Goal: Information Seeking & Learning: Learn about a topic

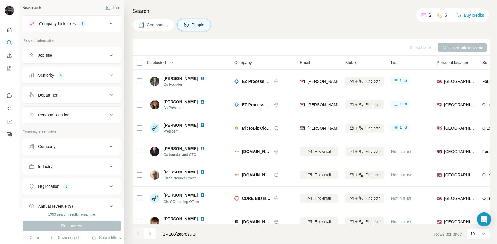
click at [101, 74] on div "Seniority 6" at bounding box center [68, 75] width 79 height 6
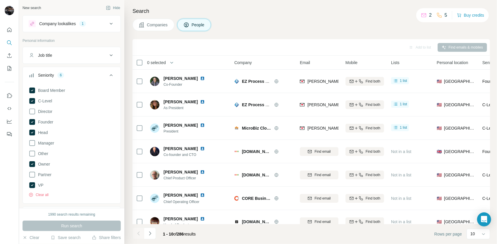
click at [110, 74] on icon at bounding box center [111, 75] width 3 height 2
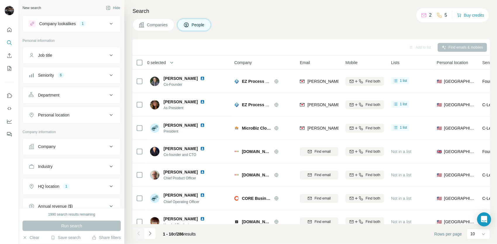
click at [104, 59] on button "Job title" at bounding box center [72, 55] width 98 height 14
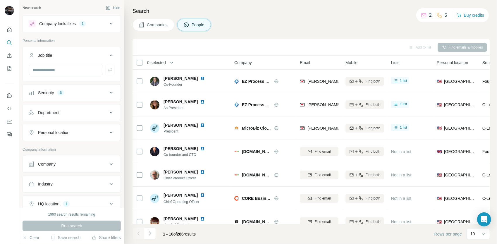
click at [101, 58] on button "Job title" at bounding box center [72, 56] width 98 height 16
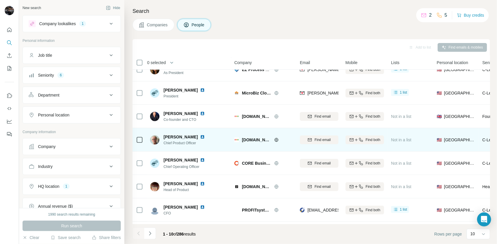
scroll to position [82, 0]
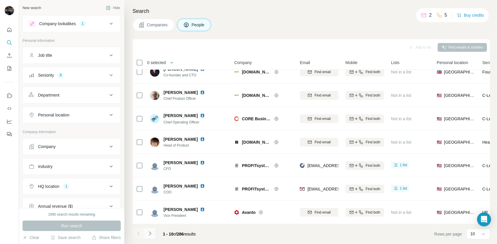
click at [153, 233] on button "Navigate to next page" at bounding box center [150, 234] width 12 height 12
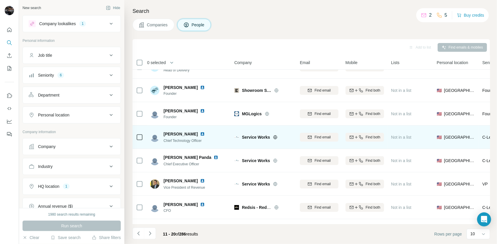
scroll to position [29, 0]
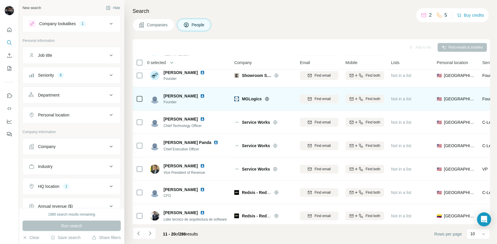
click at [267, 100] on icon at bounding box center [267, 99] width 5 height 5
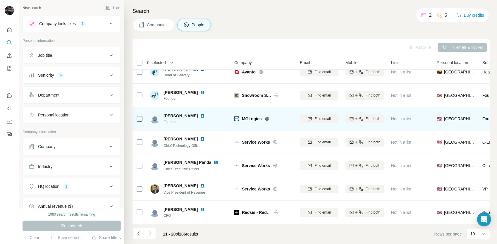
scroll to position [0, 0]
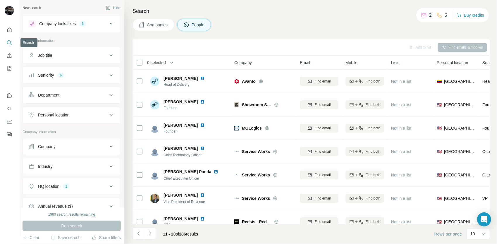
click at [9, 42] on icon "Search" at bounding box center [9, 43] width 6 height 6
click at [69, 59] on button "Job title" at bounding box center [72, 55] width 98 height 14
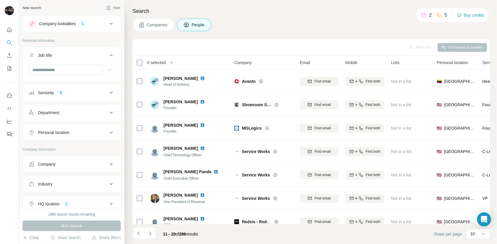
click at [74, 56] on div "Job title" at bounding box center [68, 55] width 79 height 6
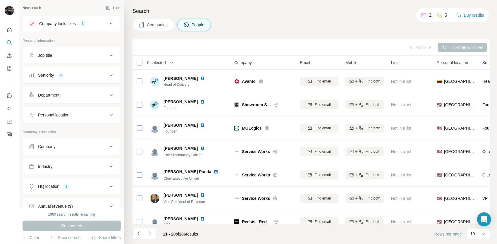
click at [81, 76] on div "Seniority 6" at bounding box center [68, 75] width 79 height 6
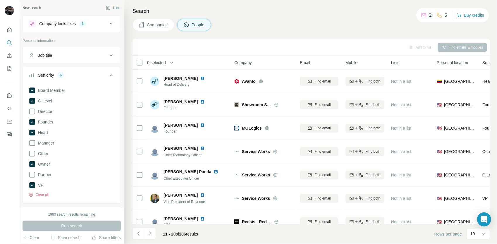
click at [87, 78] on button "Seniority 6" at bounding box center [72, 76] width 98 height 16
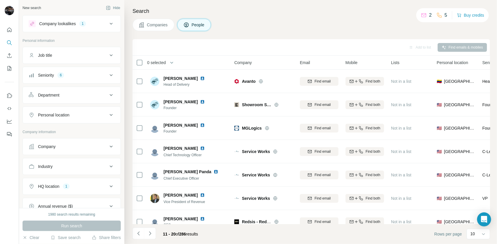
click at [81, 94] on div "Department" at bounding box center [68, 95] width 79 height 6
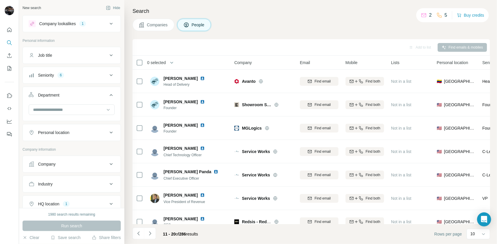
click at [81, 94] on div "Department" at bounding box center [68, 95] width 79 height 6
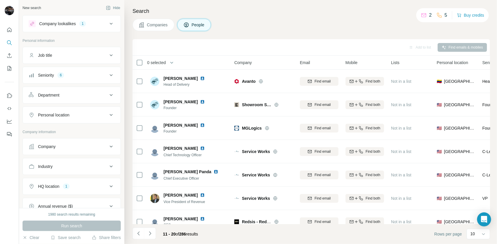
click at [100, 59] on button "Job title" at bounding box center [72, 55] width 98 height 14
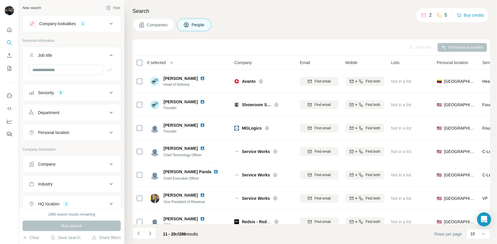
click at [103, 56] on div "Job title" at bounding box center [68, 55] width 79 height 6
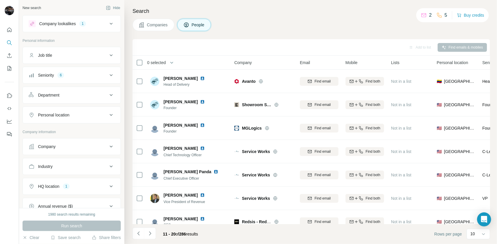
click at [147, 23] on span "Companies" at bounding box center [157, 25] width 21 height 6
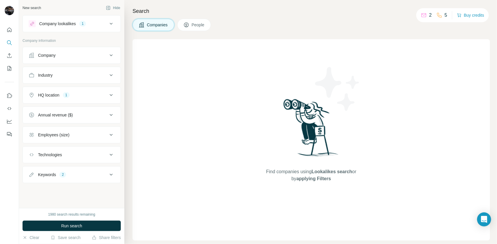
click at [88, 19] on button "Company lookalikes 1" at bounding box center [72, 24] width 98 height 14
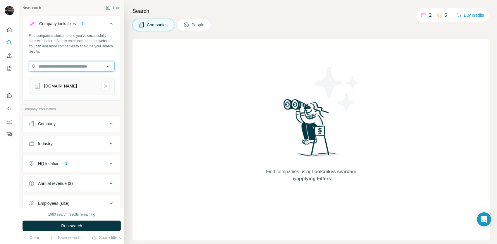
click at [76, 64] on input "text" at bounding box center [72, 66] width 86 height 11
click at [103, 91] on div "altheasuite.com" at bounding box center [72, 86] width 86 height 17
click at [102, 89] on button "altheasuite.com-remove-button" at bounding box center [106, 86] width 8 height 8
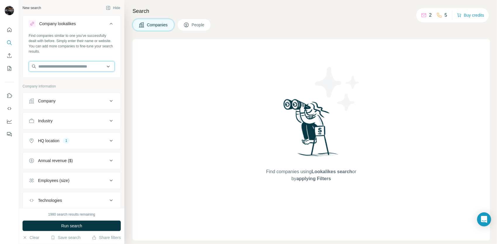
click at [85, 70] on input "text" at bounding box center [72, 66] width 86 height 11
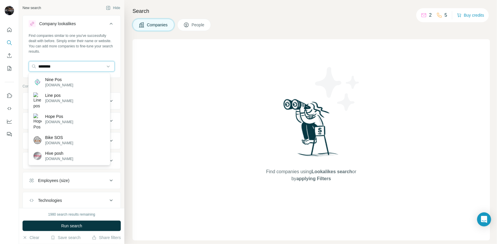
type input "********"
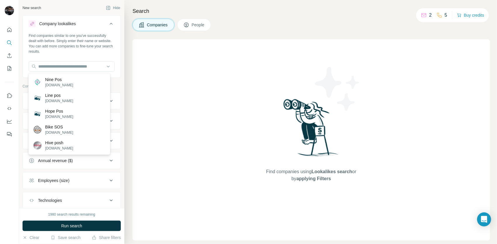
click at [186, 79] on div "Find companies using Lookalikes search or by applying Filters" at bounding box center [311, 139] width 357 height 201
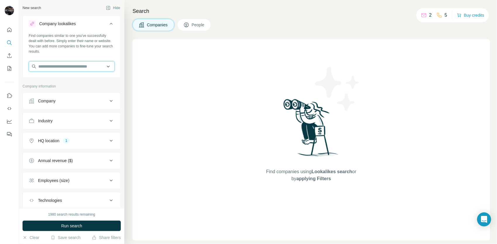
click at [68, 65] on input "text" at bounding box center [72, 66] width 86 height 11
paste input "*******"
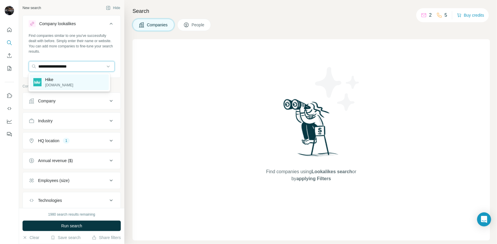
type input "**********"
click at [75, 83] on div "Hike hikeup.com" at bounding box center [69, 82] width 79 height 16
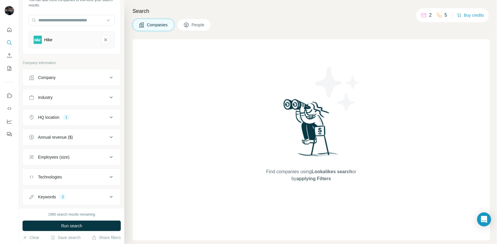
scroll to position [58, 0]
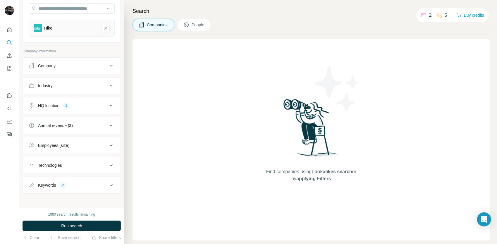
click at [108, 182] on icon at bounding box center [111, 185] width 7 height 7
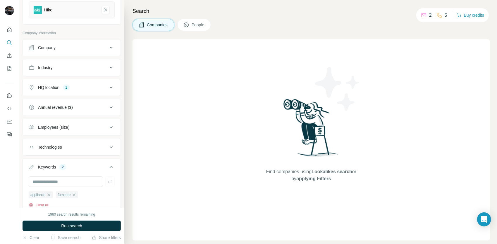
scroll to position [87, 0]
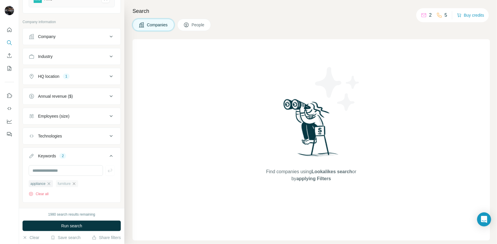
click at [76, 183] on icon "button" at bounding box center [74, 183] width 5 height 5
click at [50, 182] on icon "button" at bounding box center [49, 183] width 5 height 5
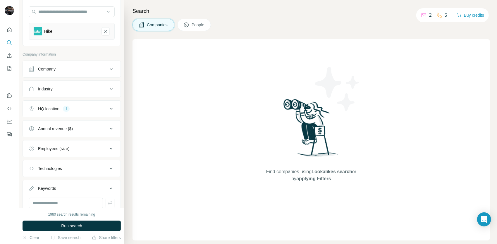
scroll to position [46, 0]
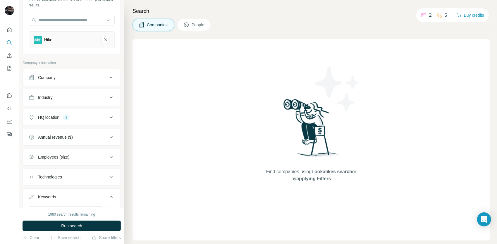
click at [93, 121] on button "HQ location 1" at bounding box center [72, 117] width 98 height 14
click at [68, 144] on icon "button" at bounding box center [70, 145] width 5 height 5
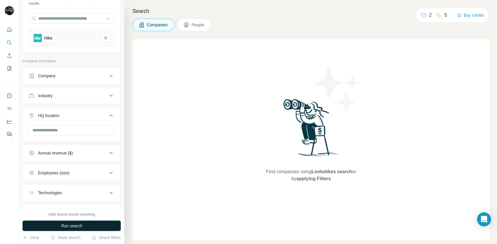
scroll to position [59, 0]
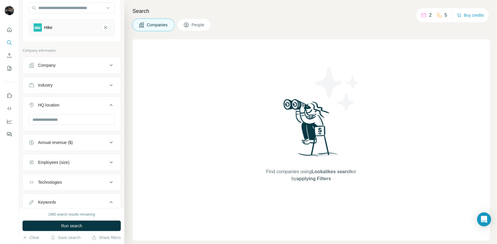
click at [82, 226] on span "Run search" at bounding box center [71, 226] width 21 height 6
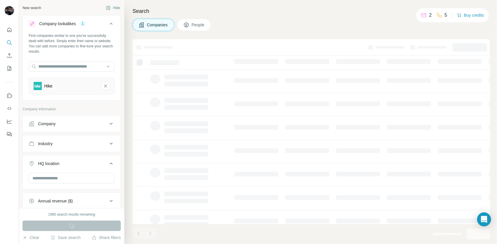
click at [315, 22] on div "Companies People" at bounding box center [311, 25] width 357 height 12
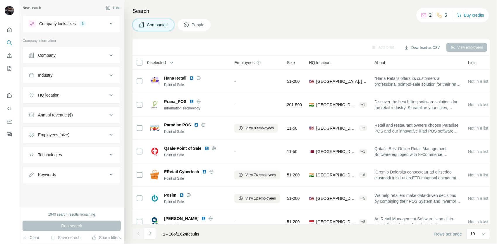
click at [193, 24] on span "People" at bounding box center [198, 25] width 13 height 6
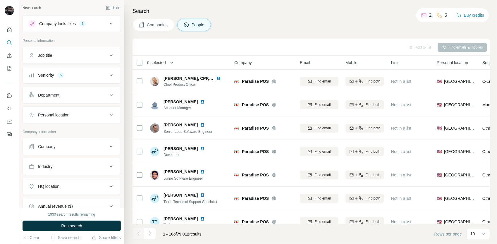
click at [102, 24] on div "Company lookalikes 1" at bounding box center [68, 23] width 79 height 7
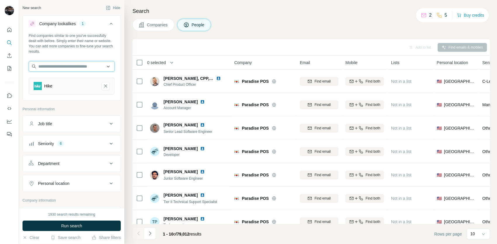
click at [86, 66] on input "text" at bounding box center [72, 66] width 86 height 11
click at [103, 57] on div "Find companies similar to one you've successfully dealt with before. Simply ent…" at bounding box center [72, 66] width 98 height 66
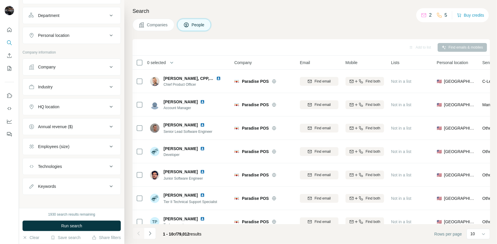
scroll to position [149, 0]
click at [108, 106] on icon at bounding box center [111, 106] width 7 height 7
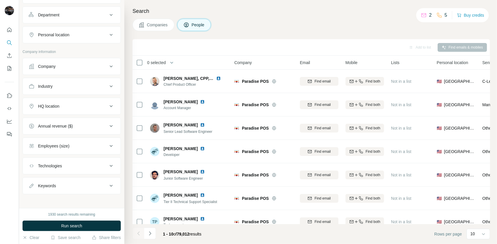
click at [108, 143] on icon at bounding box center [111, 145] width 7 height 7
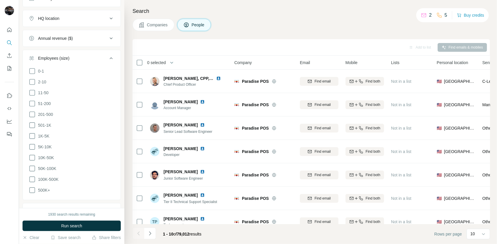
click at [108, 58] on icon at bounding box center [111, 58] width 7 height 7
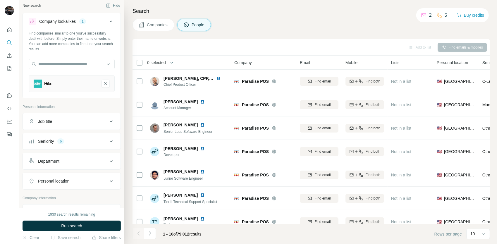
scroll to position [0, 0]
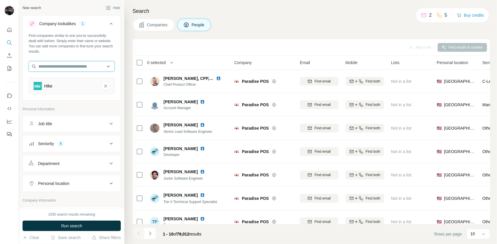
click at [102, 67] on input "text" at bounding box center [72, 66] width 86 height 11
click at [92, 52] on div "Find companies similar to one you've successfully dealt with before. Simply ent…" at bounding box center [72, 43] width 86 height 21
click at [90, 61] on input "text" at bounding box center [72, 66] width 86 height 11
type input "*"
click at [85, 94] on div "Find companies similar to one you've successfully dealt with before. Simply ent…" at bounding box center [72, 66] width 98 height 66
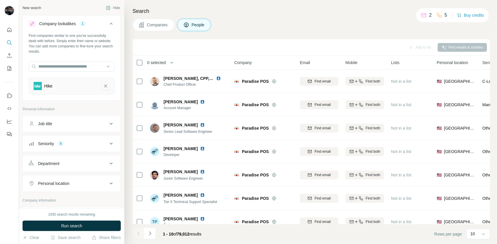
click at [103, 83] on icon "Hike-remove-button" at bounding box center [105, 86] width 5 height 6
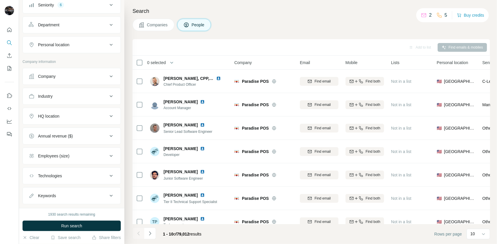
scroll to position [126, 0]
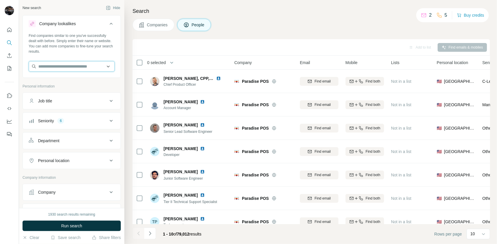
click at [71, 67] on input "text" at bounding box center [72, 66] width 86 height 11
paste input "**********"
type input "**********"
click at [111, 55] on div "Find companies similar to one you've successfully dealt with before. Simply ent…" at bounding box center [72, 54] width 98 height 43
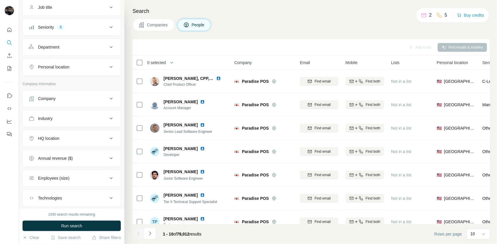
scroll to position [117, 0]
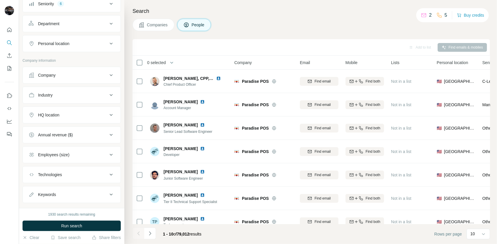
click at [86, 74] on div "Company" at bounding box center [68, 75] width 79 height 6
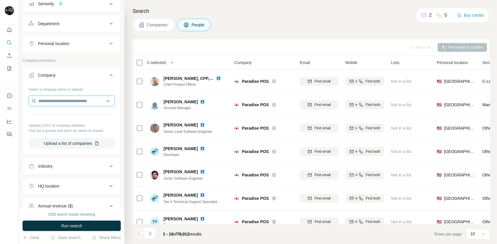
click at [71, 100] on input "text" at bounding box center [72, 101] width 86 height 11
paste input "**********"
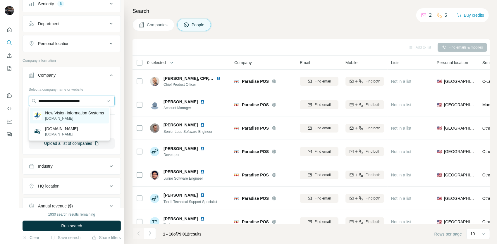
type input "**********"
click at [70, 114] on p "New Vision Information Systems" at bounding box center [74, 113] width 59 height 6
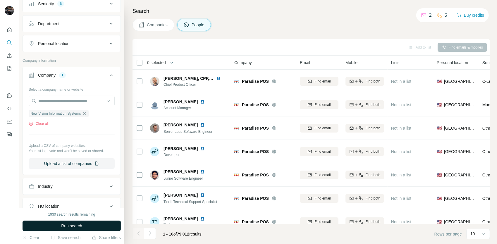
click at [68, 230] on button "Run search" at bounding box center [72, 226] width 98 height 11
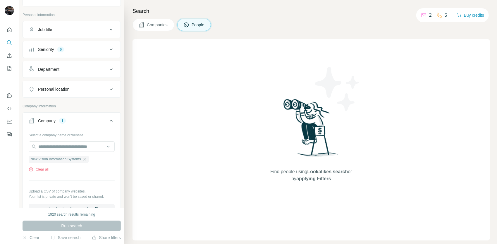
scroll to position [71, 0]
click at [102, 50] on div "Seniority 6" at bounding box center [68, 50] width 79 height 6
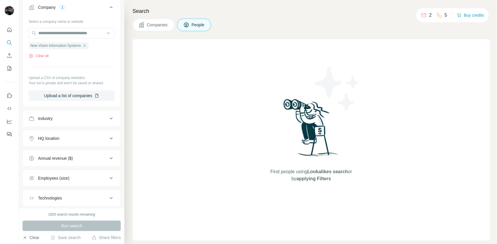
click at [30, 237] on button "Clear" at bounding box center [31, 238] width 17 height 6
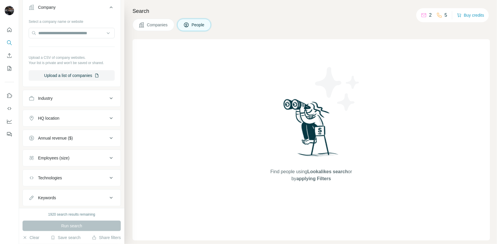
scroll to position [208, 0]
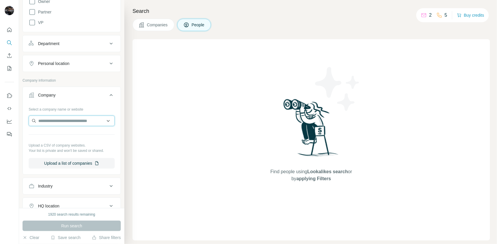
click at [66, 118] on input "text" at bounding box center [72, 121] width 86 height 11
paste input "**********"
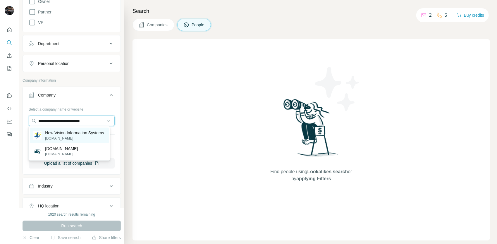
type input "**********"
click at [66, 135] on p "New Vision Information Systems" at bounding box center [74, 133] width 59 height 6
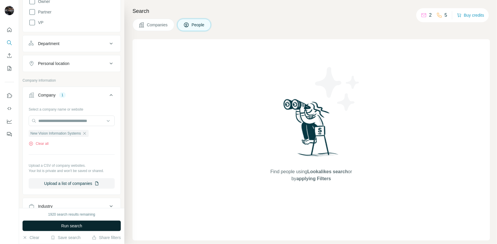
click at [76, 223] on span "Run search" at bounding box center [71, 226] width 21 height 6
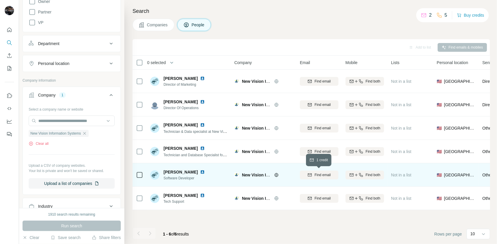
click at [323, 174] on span "Find email" at bounding box center [322, 174] width 16 height 5
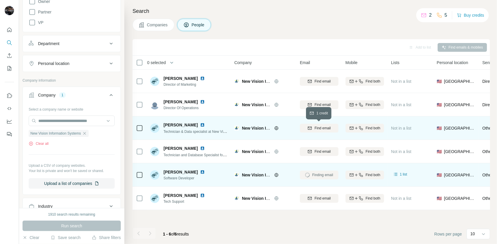
click at [324, 127] on span "Find email" at bounding box center [322, 127] width 16 height 5
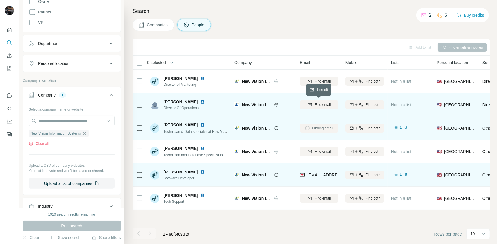
click at [320, 106] on span "Find email" at bounding box center [322, 104] width 16 height 5
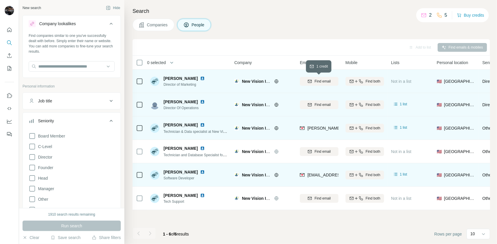
click at [321, 81] on span "Find email" at bounding box center [322, 81] width 16 height 5
click at [312, 79] on div "Find email" at bounding box center [319, 81] width 39 height 5
click at [11, 108] on icon "Use Surfe API" at bounding box center [9, 109] width 6 height 6
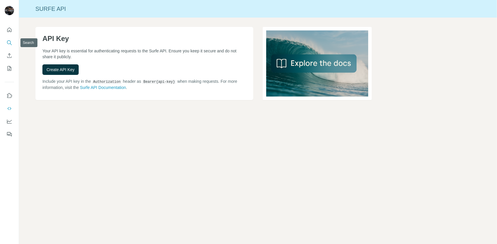
click at [8, 44] on icon "Search" at bounding box center [9, 42] width 4 height 4
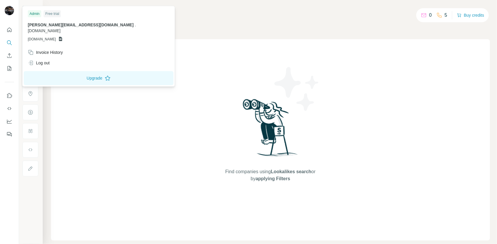
click at [8, 11] on img at bounding box center [9, 10] width 9 height 9
click at [187, 70] on div "Find companies using Lookalikes search or by applying Filters" at bounding box center [270, 139] width 439 height 201
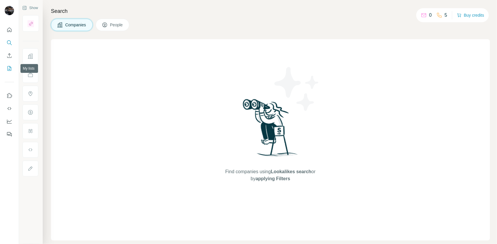
click at [11, 68] on icon "My lists" at bounding box center [10, 68] width 4 height 5
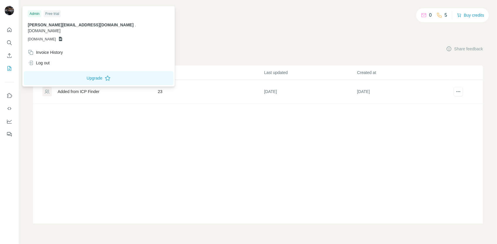
click at [12, 7] on img at bounding box center [9, 10] width 9 height 9
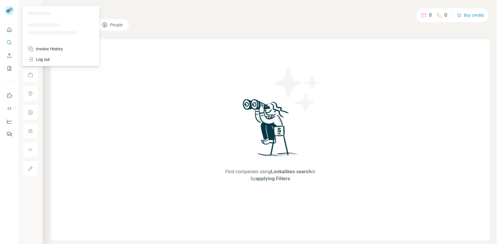
click at [9, 10] on icon at bounding box center [8, 11] width 5 height 3
click at [6, 122] on button "Dashboard" at bounding box center [9, 121] width 9 height 11
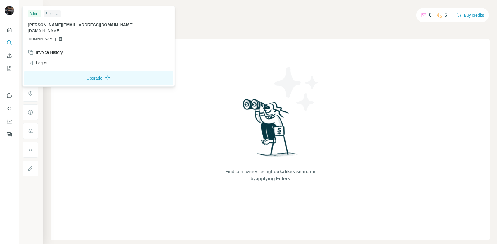
click at [9, 13] on img at bounding box center [9, 10] width 9 height 9
click at [6, 29] on icon "Quick start" at bounding box center [9, 30] width 6 height 6
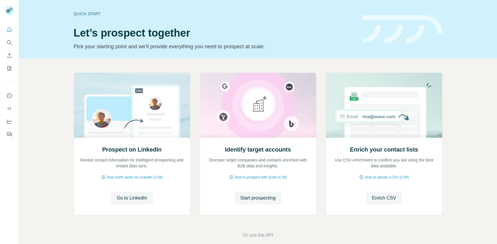
click at [42, 140] on div "Prospect on LinkedIn Reveal contact information for intelligent prospecting and…" at bounding box center [258, 156] width 478 height 194
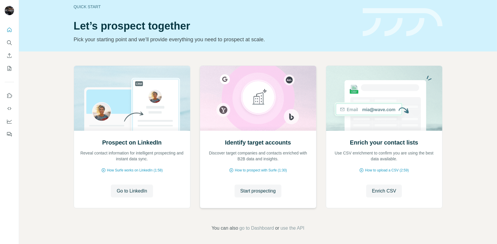
scroll to position [8, 0]
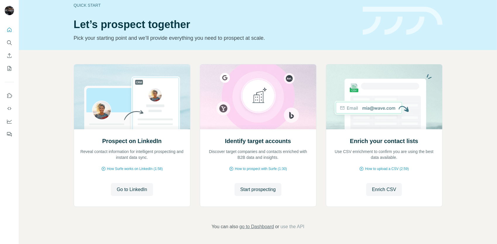
click at [256, 226] on span "go to Dashboard" at bounding box center [256, 226] width 35 height 7
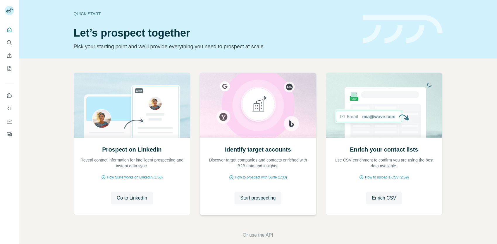
scroll to position [8, 0]
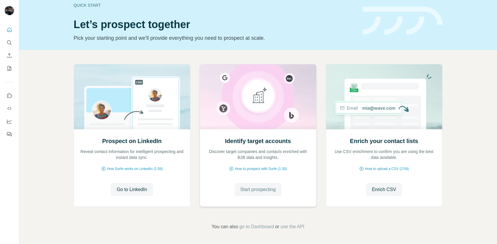
click at [269, 190] on span "Start prospecting" at bounding box center [257, 189] width 35 height 7
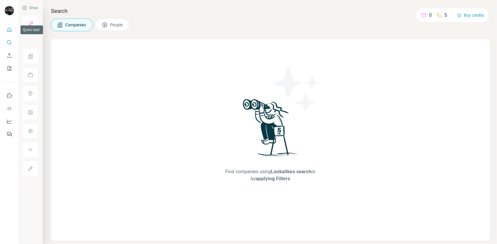
click at [10, 30] on icon "Quick start" at bounding box center [9, 30] width 6 height 6
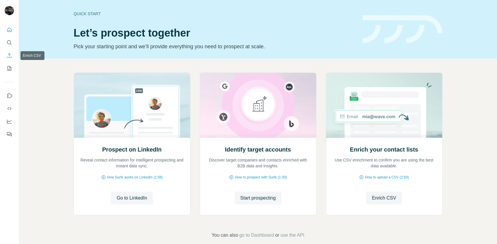
click at [9, 57] on icon "Enrich CSV" at bounding box center [9, 56] width 6 height 6
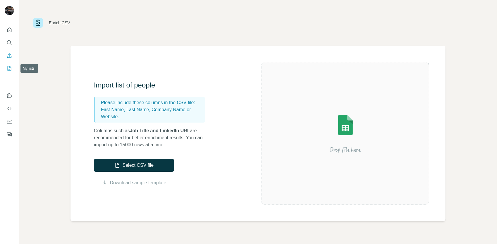
click at [8, 68] on icon "My lists" at bounding box center [9, 69] width 6 height 6
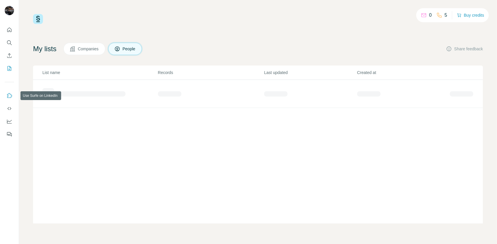
click at [8, 97] on icon "Use Surfe on LinkedIn" at bounding box center [9, 96] width 6 height 6
click at [9, 106] on icon "Use Surfe API" at bounding box center [9, 109] width 6 height 6
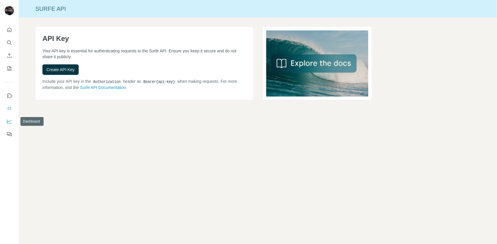
click at [7, 123] on icon "Dashboard" at bounding box center [9, 122] width 5 height 4
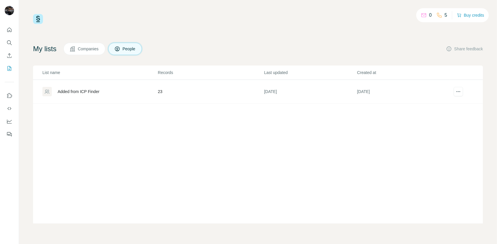
click at [4, 28] on div at bounding box center [9, 80] width 19 height 118
click at [8, 29] on icon "Quick start" at bounding box center [9, 29] width 4 height 4
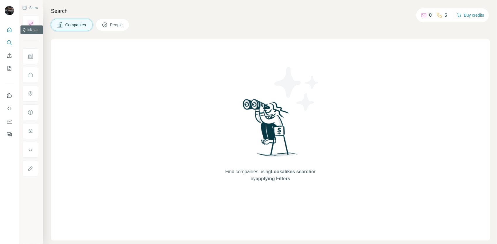
click at [5, 32] on button "Quick start" at bounding box center [9, 30] width 9 height 11
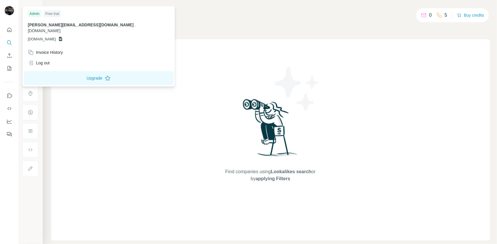
click at [8, 4] on div at bounding box center [10, 11] width 17 height 19
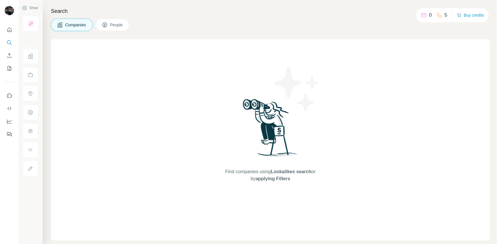
click at [9, 8] on img at bounding box center [9, 10] width 9 height 9
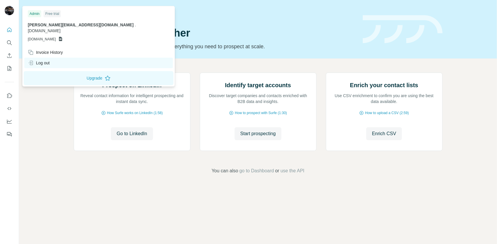
click at [47, 60] on div "Log out" at bounding box center [39, 63] width 22 height 6
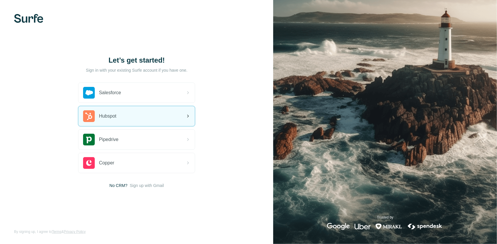
click at [140, 112] on div "Hubspot" at bounding box center [136, 116] width 116 height 20
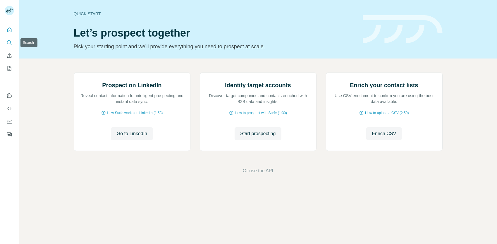
click at [12, 42] on icon "Search" at bounding box center [9, 43] width 6 height 6
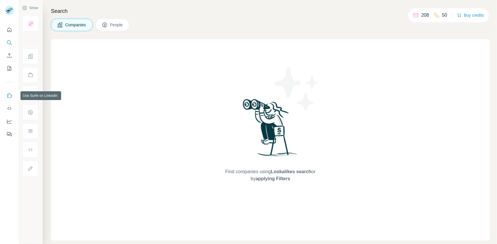
click at [8, 99] on button "Use Surfe on LinkedIn" at bounding box center [9, 95] width 9 height 11
